Goal: Task Accomplishment & Management: Use online tool/utility

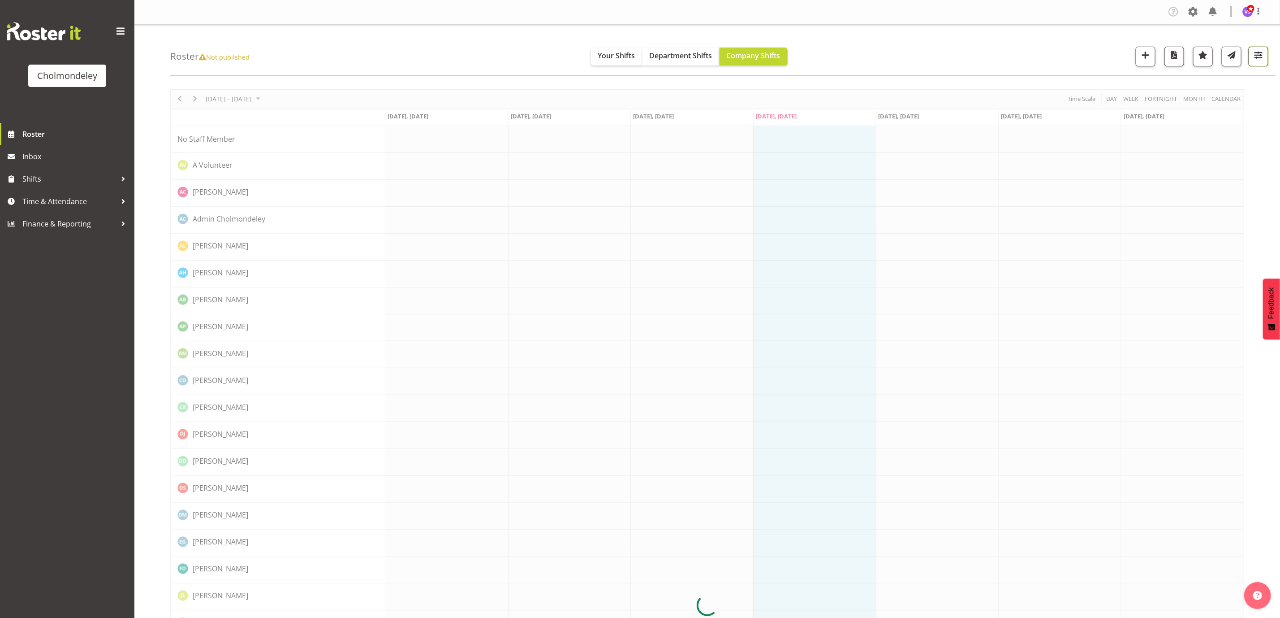
click at [1261, 62] on button "button" at bounding box center [1259, 57] width 20 height 20
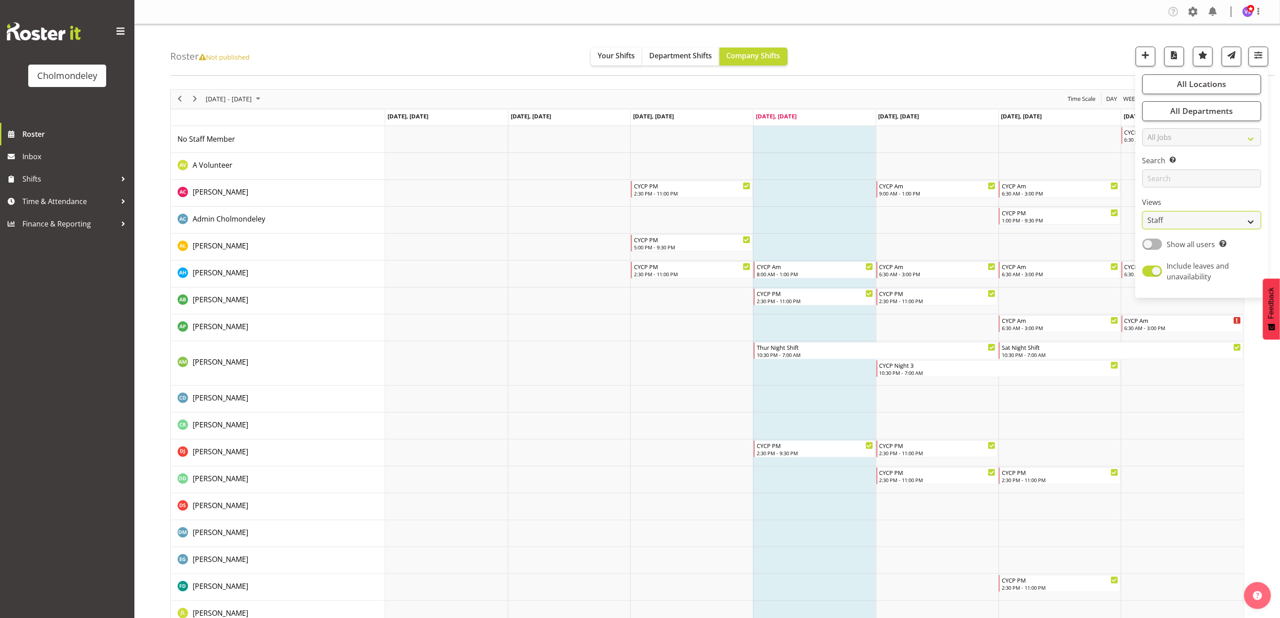
click at [1174, 222] on select "Staff Role Shift - Horizontal Shift - Vertical Staff - Location" at bounding box center [1202, 220] width 119 height 18
select select "shift"
click at [1143, 211] on select "Staff Role Shift - Horizontal Shift - Vertical Staff - Location" at bounding box center [1202, 220] width 119 height 18
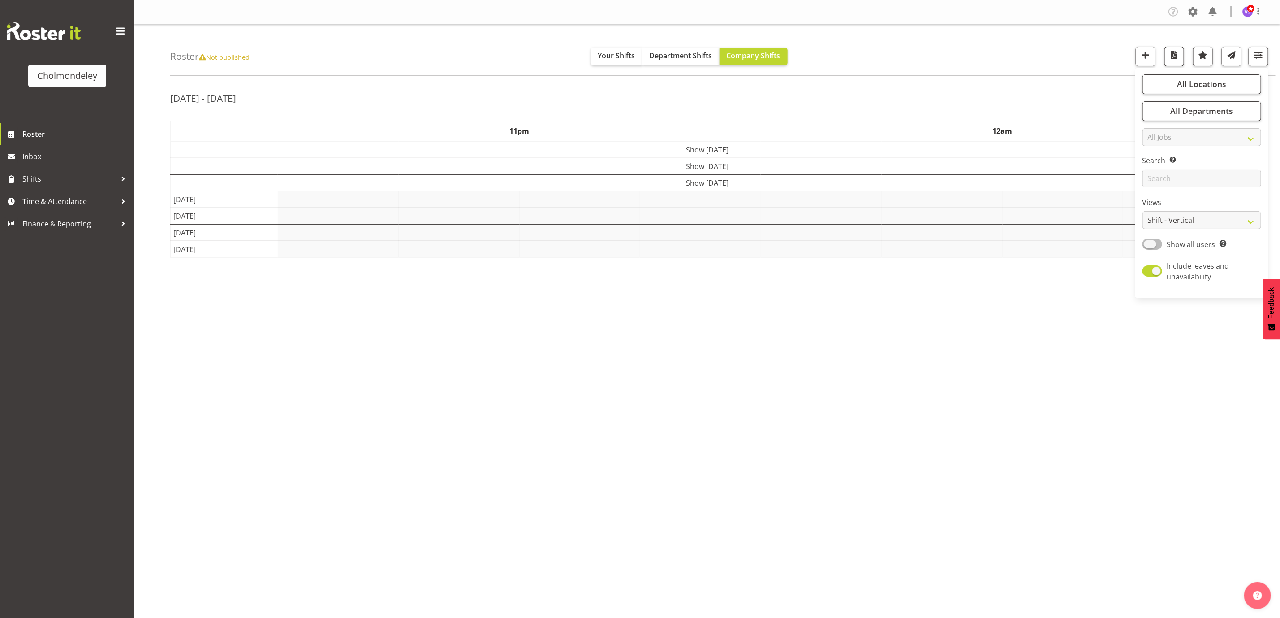
click at [1158, 244] on span at bounding box center [1153, 243] width 20 height 11
click at [1149, 244] on input "Show all users Show only rostered employees" at bounding box center [1146, 244] width 6 height 6
checkbox input "true"
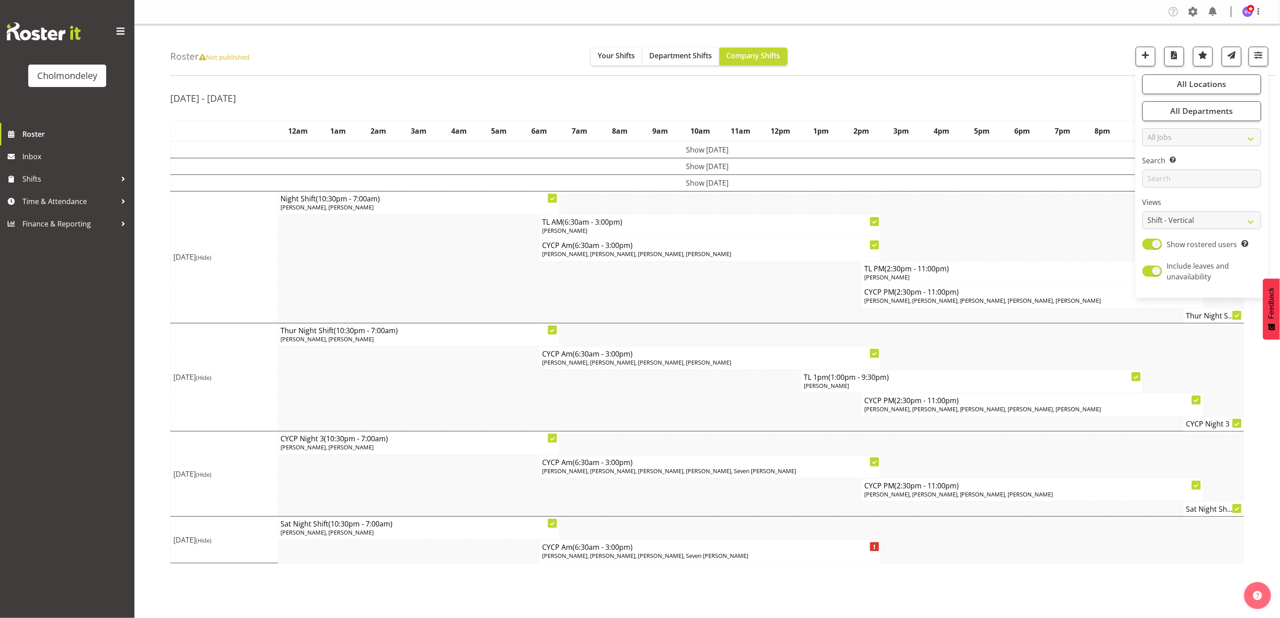
click at [1020, 226] on td at bounding box center [1017, 225] width 10 height 23
